Goal: Ask a question: Seek information or help from site administrators or community

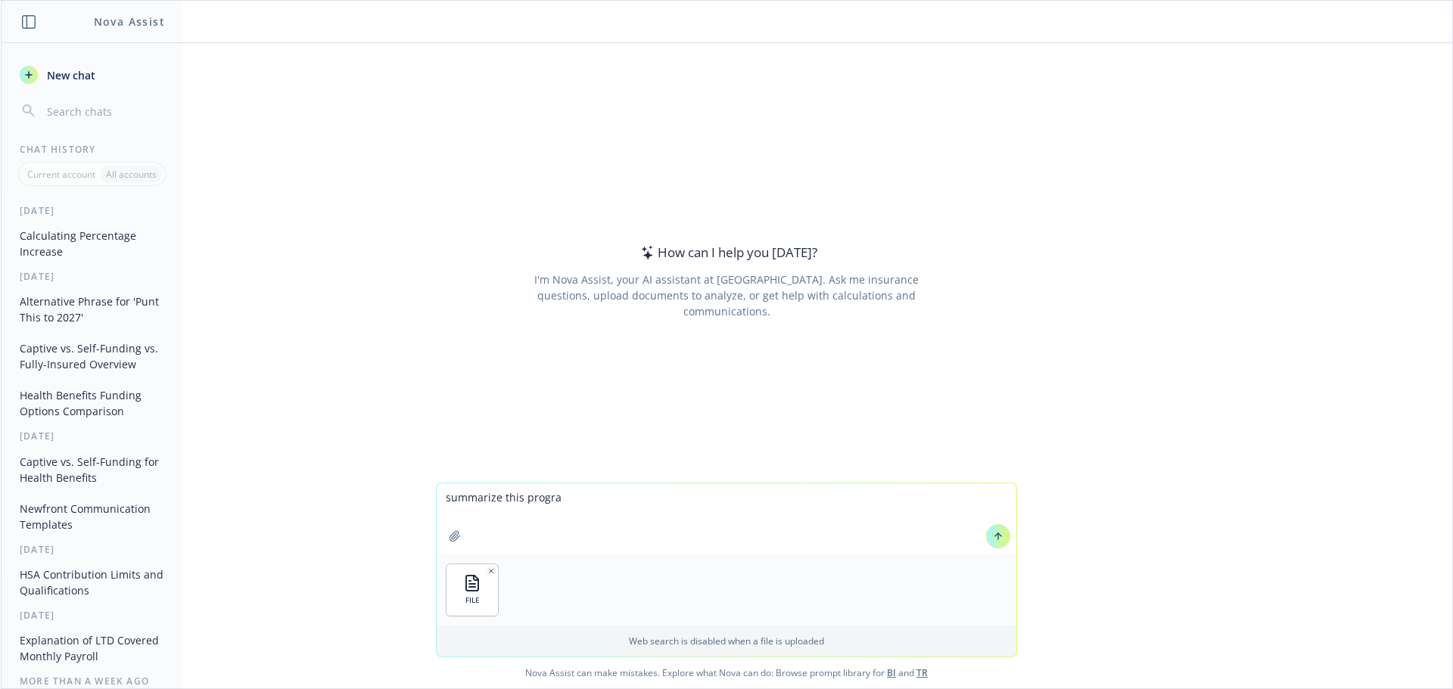
type textarea "summarize this program"
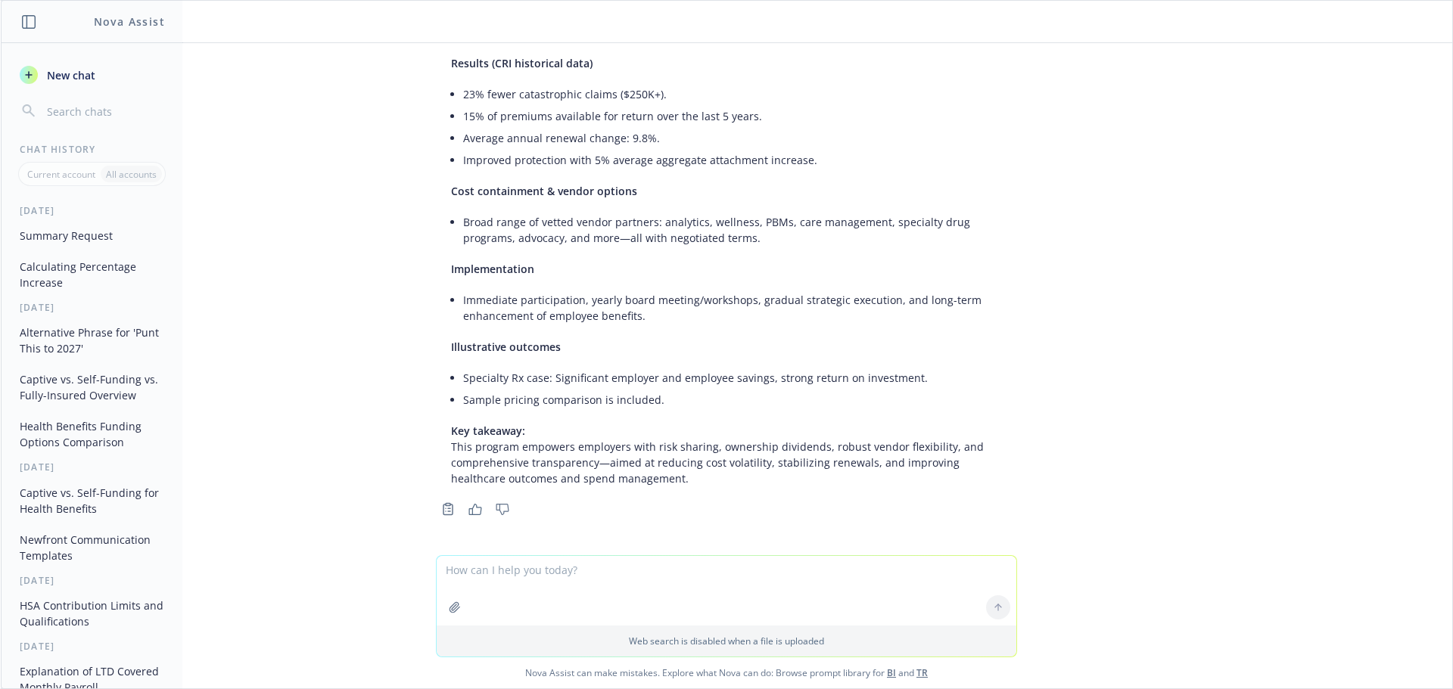
scroll to position [654, 0]
click at [77, 73] on span "New chat" at bounding box center [69, 75] width 51 height 16
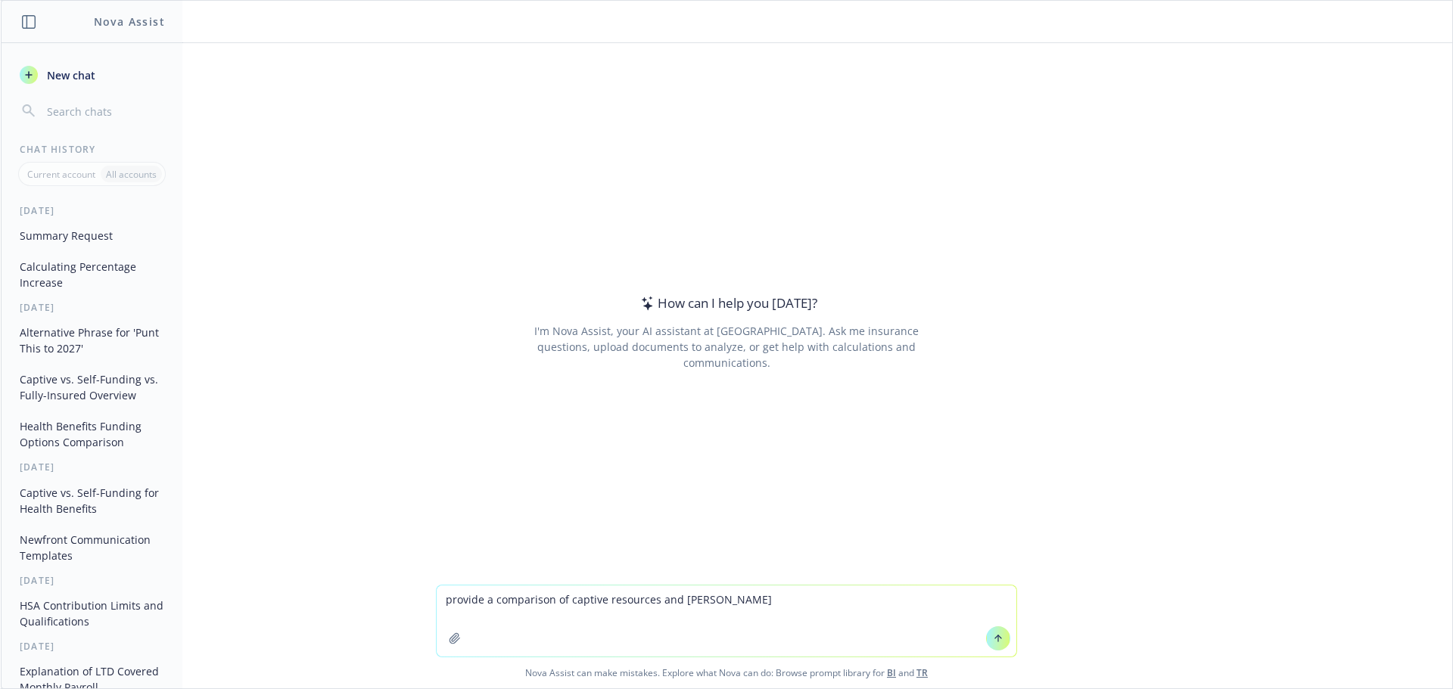
type textarea "provide a comparison of captive resources and pareto"
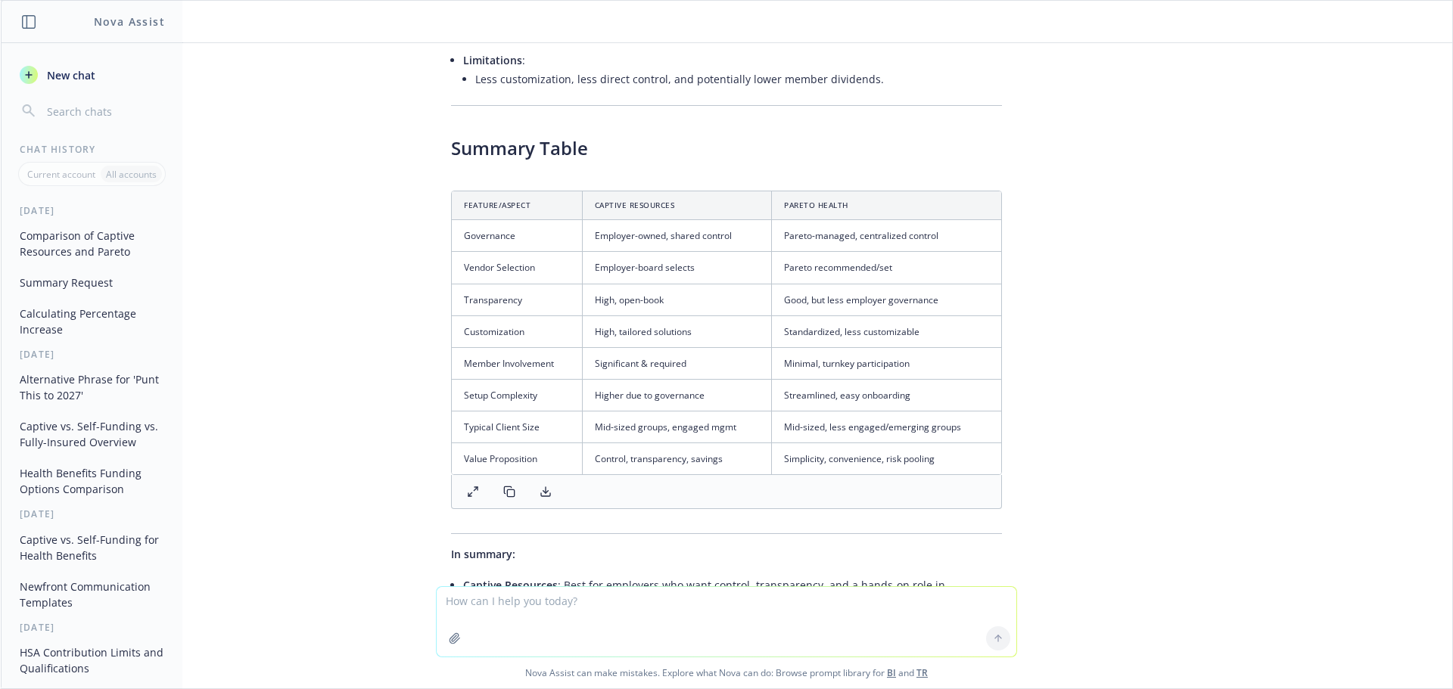
scroll to position [1293, 0]
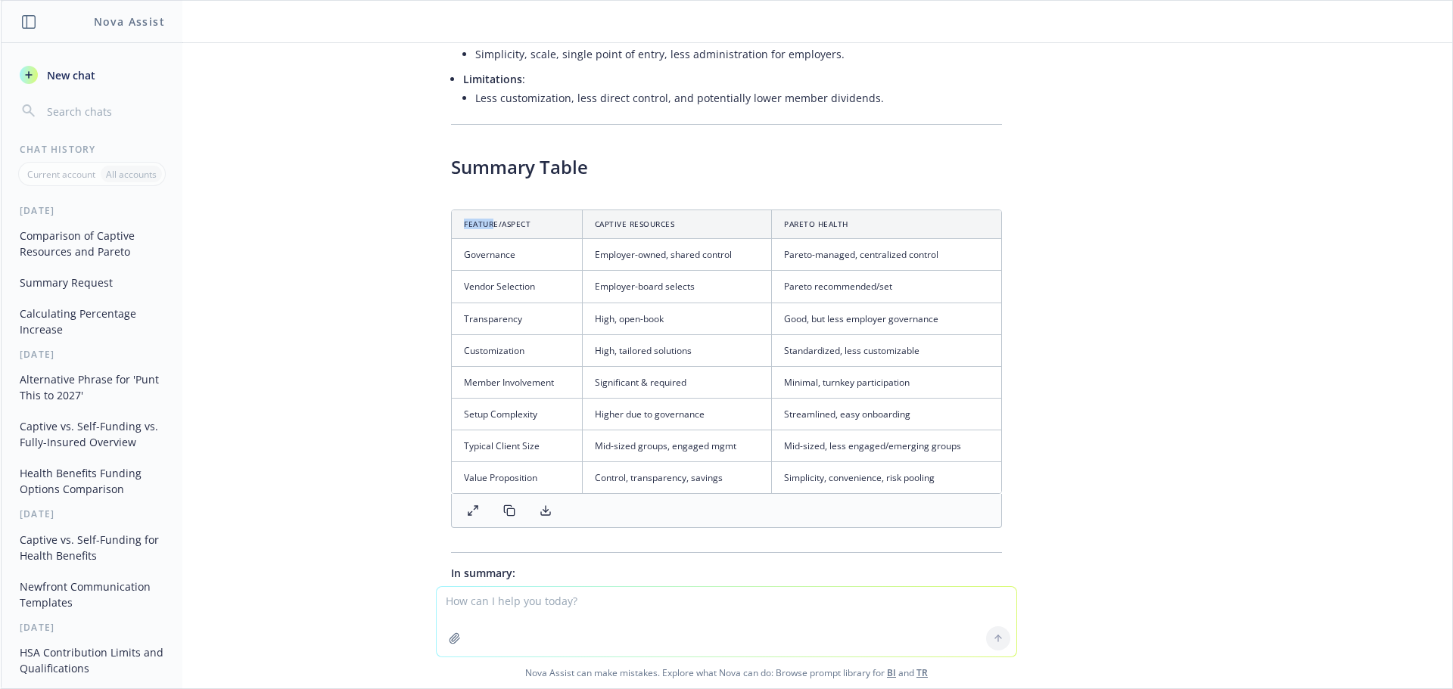
drag, startPoint x: 449, startPoint y: 178, endPoint x: 481, endPoint y: 178, distance: 32.5
click at [481, 210] on th "Feature/Aspect" at bounding box center [517, 224] width 130 height 29
click at [465, 210] on th "Feature/Aspect" at bounding box center [517, 224] width 130 height 29
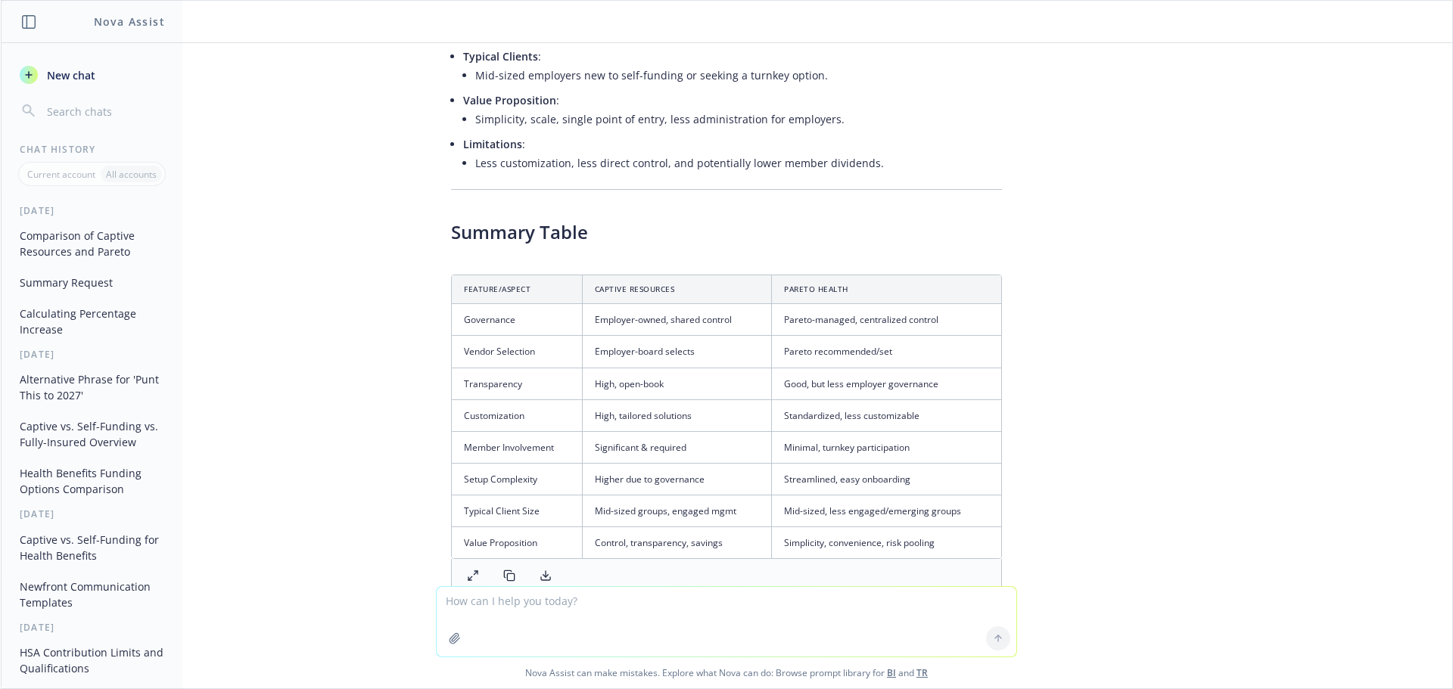
scroll to position [1237, 0]
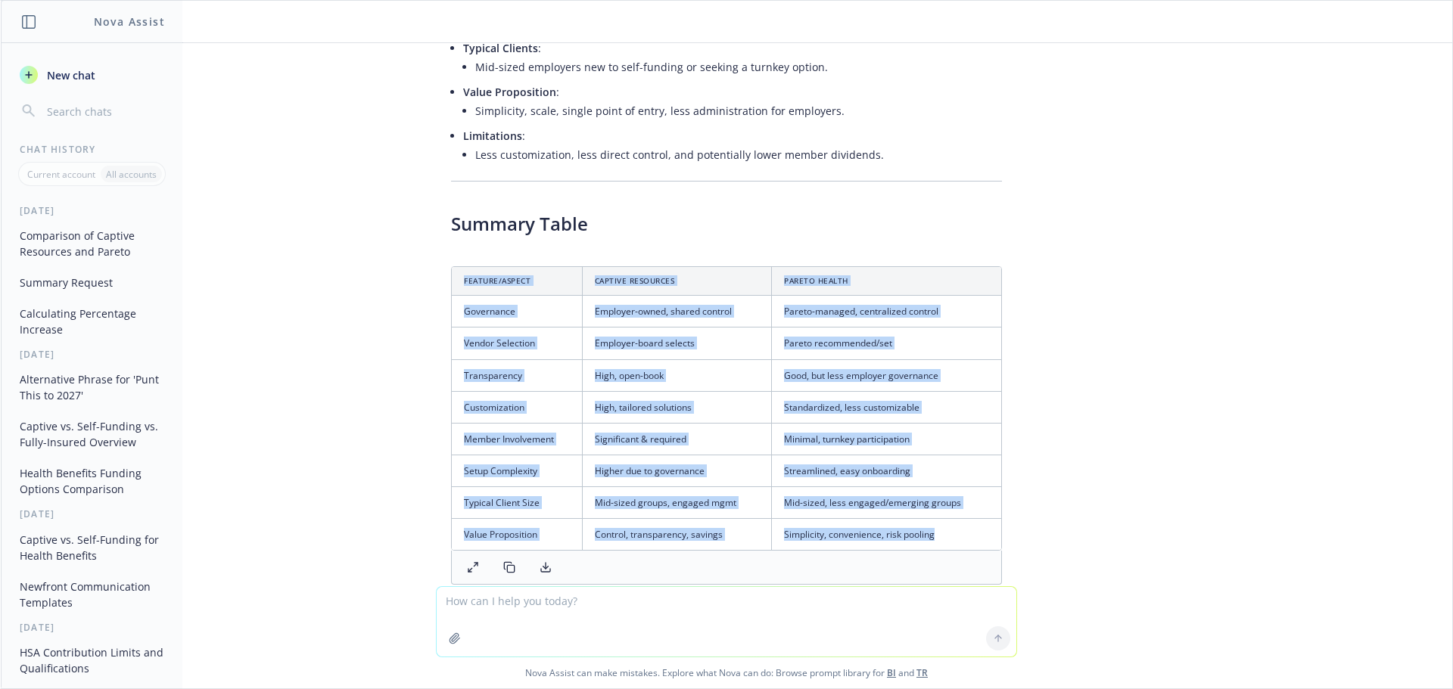
drag, startPoint x: 454, startPoint y: 232, endPoint x: 955, endPoint y: 493, distance: 564.9
click at [950, 493] on table "Feature/Aspect Captive Resources Pareto Health Governance Employer-owned, share…" at bounding box center [726, 408] width 549 height 283
copy table "Feature/Aspect Captive Resources Pareto Health Governance Employer-owned, share…"
